Goal: Check status: Check status

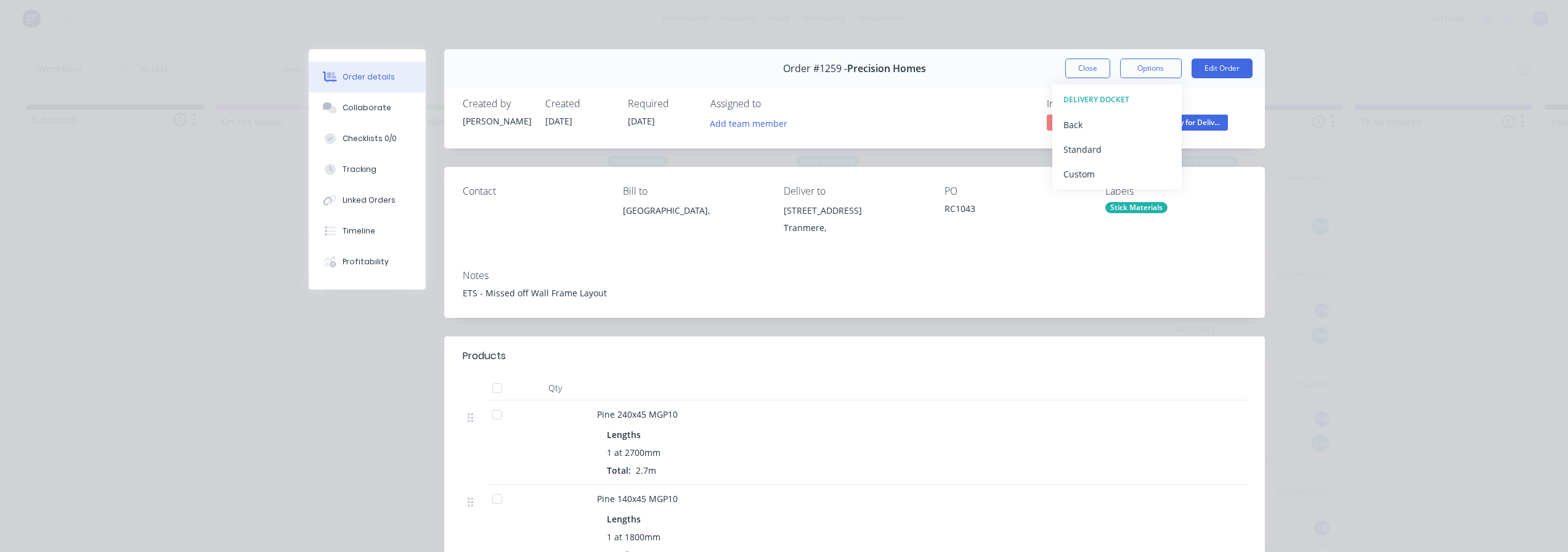
click at [1075, 59] on button "Close" at bounding box center [1087, 68] width 45 height 20
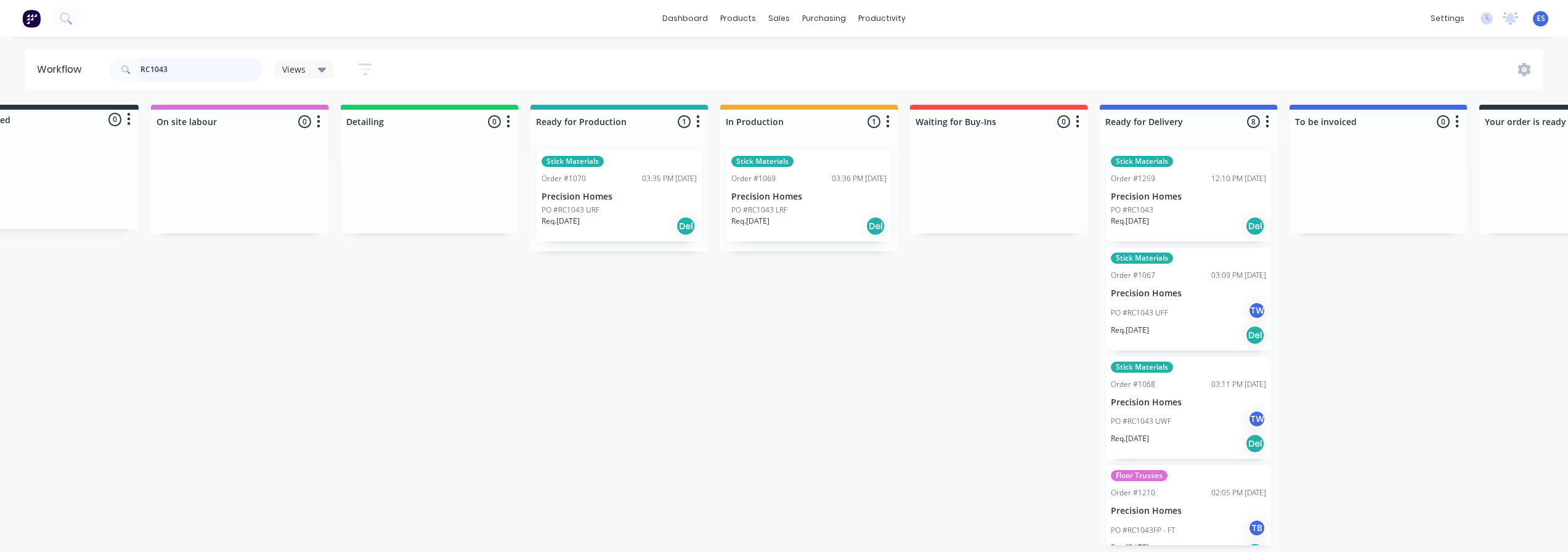
scroll to position [0, 65]
click at [199, 63] on input "RC1043" at bounding box center [201, 69] width 122 height 25
type input "R"
type input "dvc"
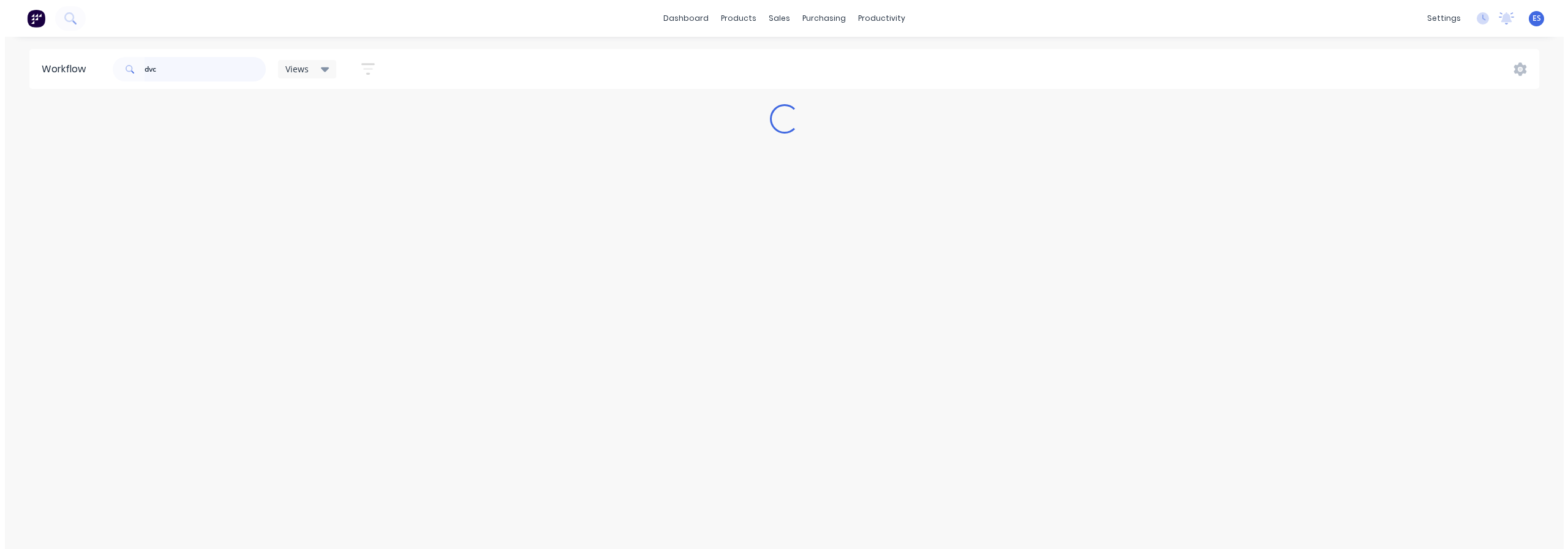
scroll to position [0, 0]
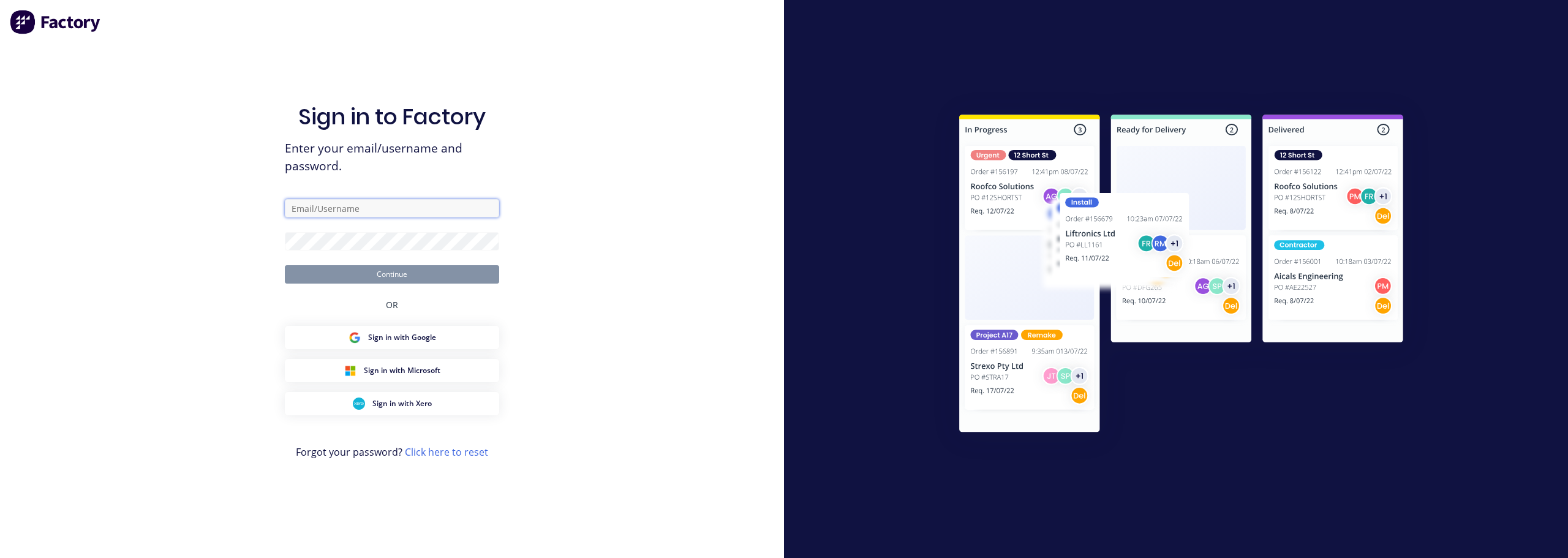
type input "[PERSON_NAME][EMAIL_ADDRESS][PERSON_NAME][DOMAIN_NAME]"
drag, startPoint x: 432, startPoint y: 275, endPoint x: 571, endPoint y: 246, distance: 142.0
click at [433, 275] on button "Continue" at bounding box center [392, 274] width 215 height 18
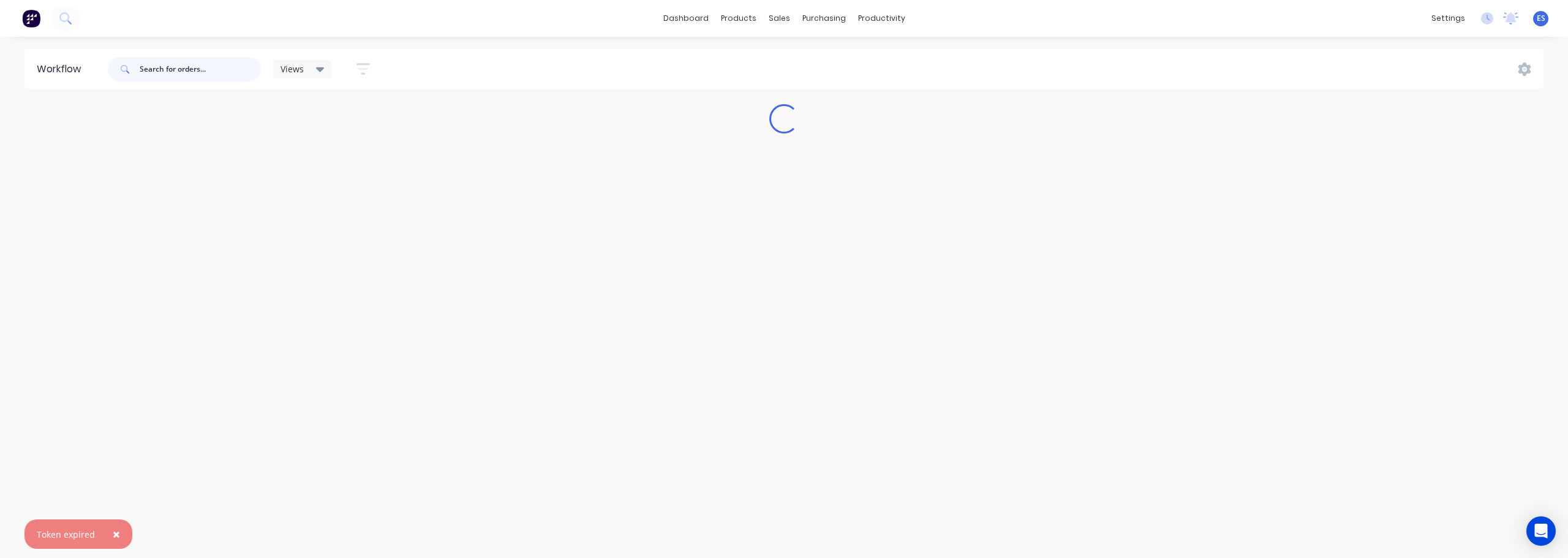
click at [196, 72] on input "text" at bounding box center [200, 69] width 121 height 24
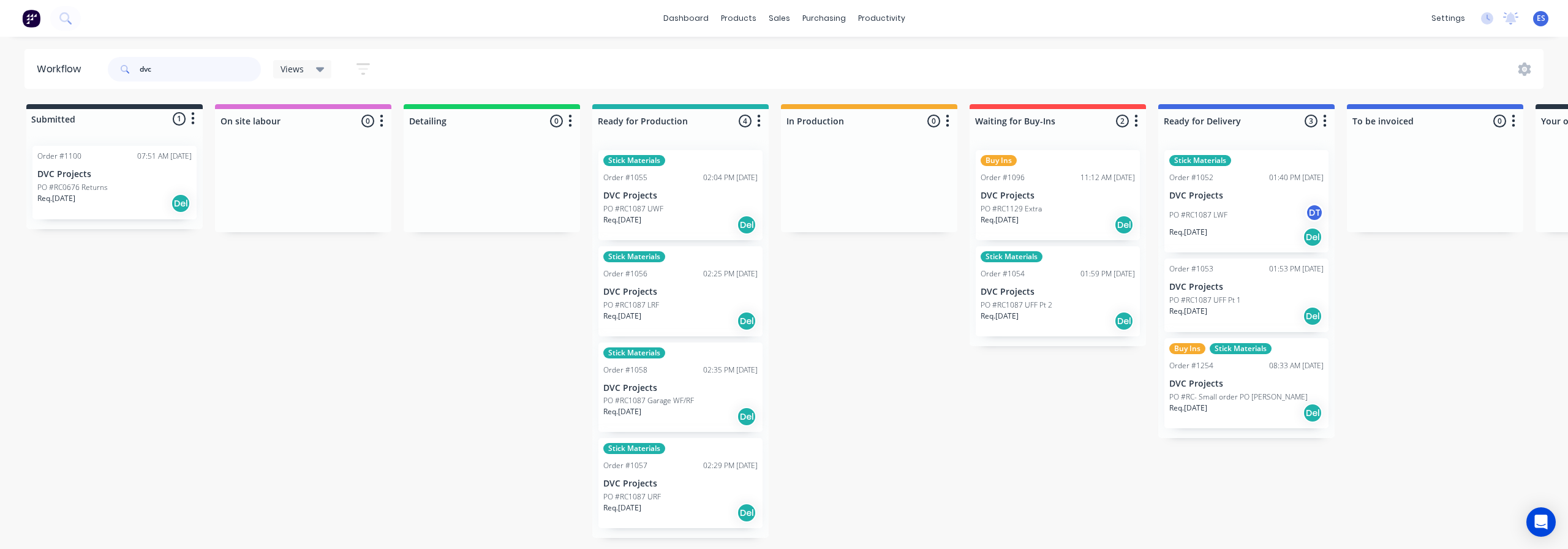
type input "dvc"
click at [1264, 411] on div "Req. [DATE] Del" at bounding box center [1246, 413] width 155 height 21
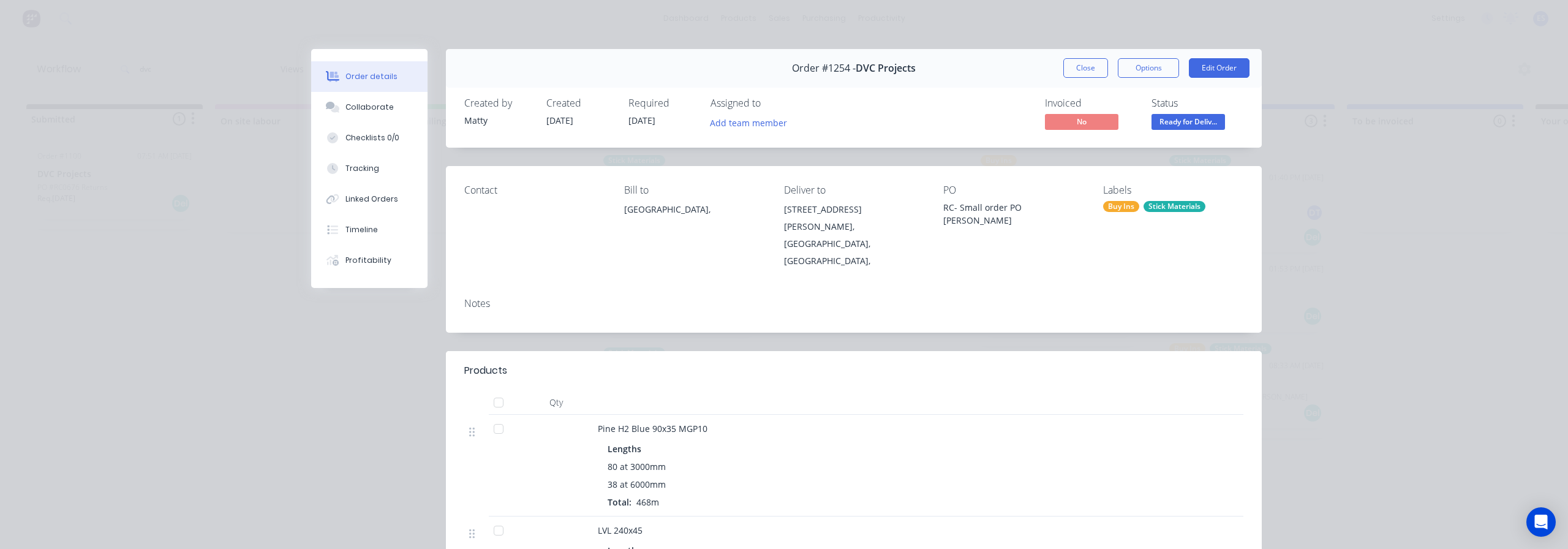
click at [1132, 78] on div "Order #1254 - DVC Projects Close Options Edit Order" at bounding box center [854, 68] width 816 height 39
click at [1140, 73] on button "Options" at bounding box center [1149, 68] width 61 height 19
click at [1112, 155] on div "Delivery Docket" at bounding box center [1115, 148] width 106 height 18
click at [1136, 153] on div "Standard" at bounding box center [1115, 148] width 106 height 18
click at [1077, 66] on button "Close" at bounding box center [1086, 68] width 44 height 19
